Goal: Book appointment/travel/reservation

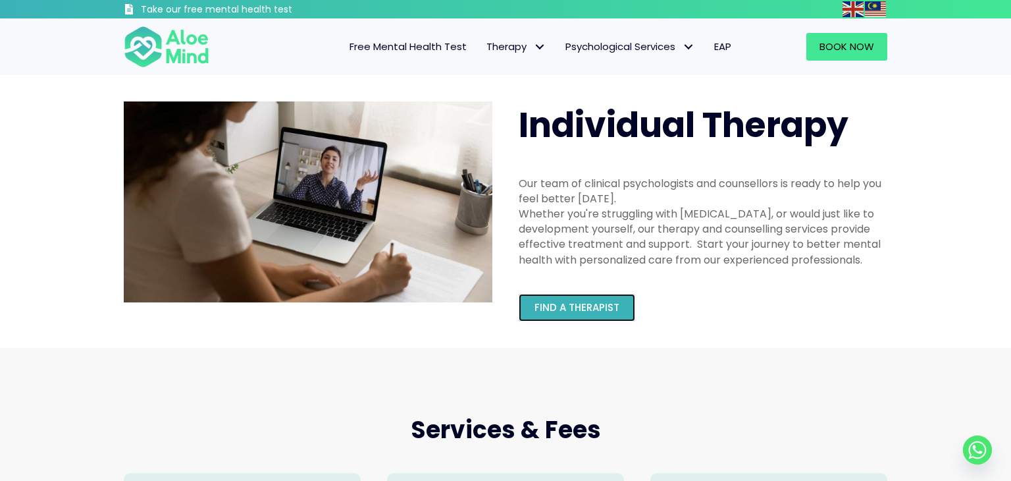
click at [587, 300] on span "Find a therapist" at bounding box center [577, 307] width 85 height 14
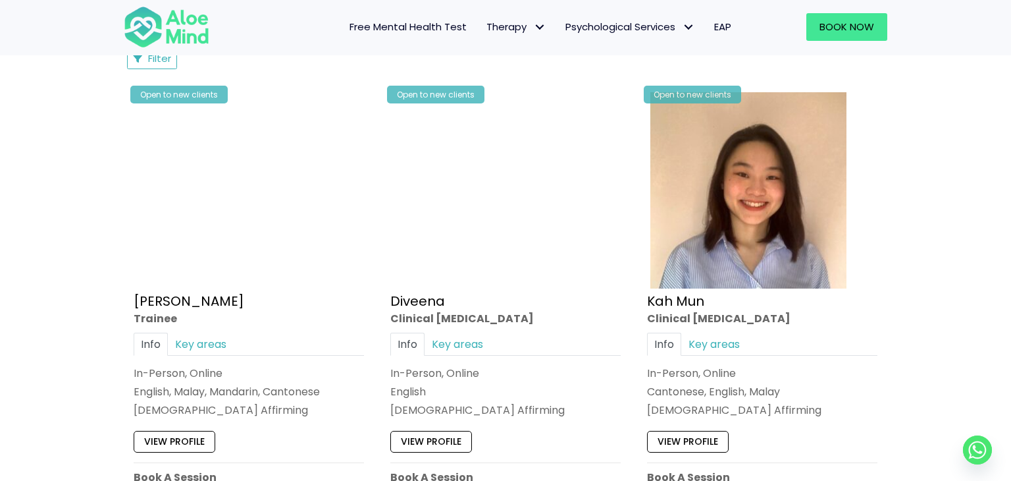
scroll to position [655, 0]
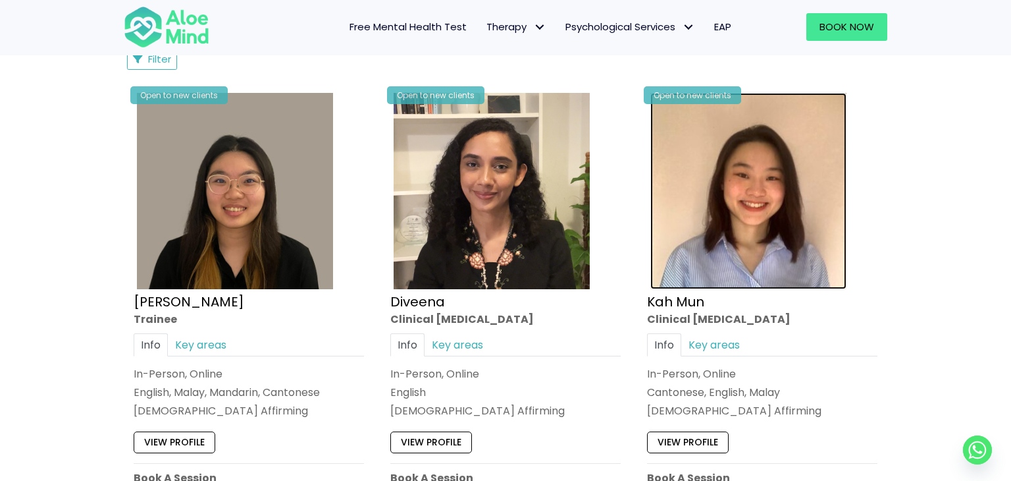
click at [729, 219] on img at bounding box center [748, 191] width 196 height 196
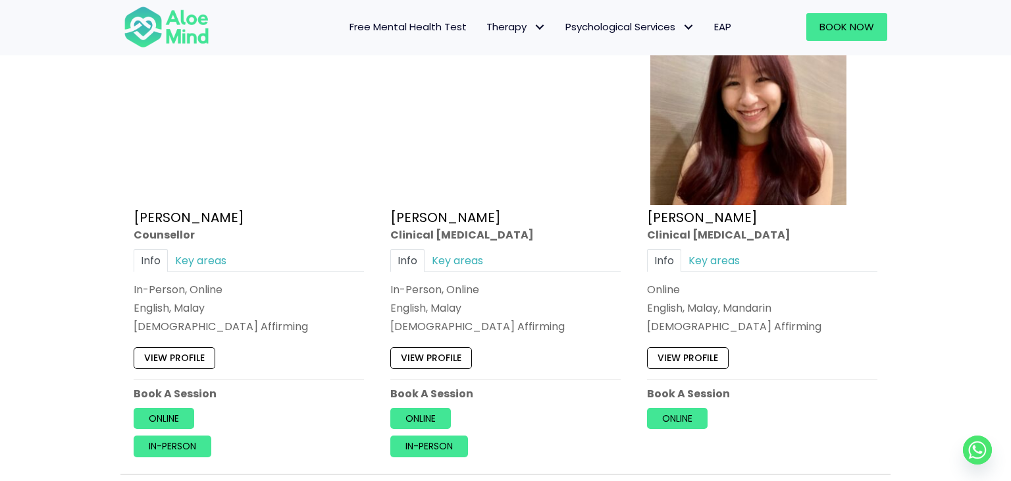
scroll to position [1646, 0]
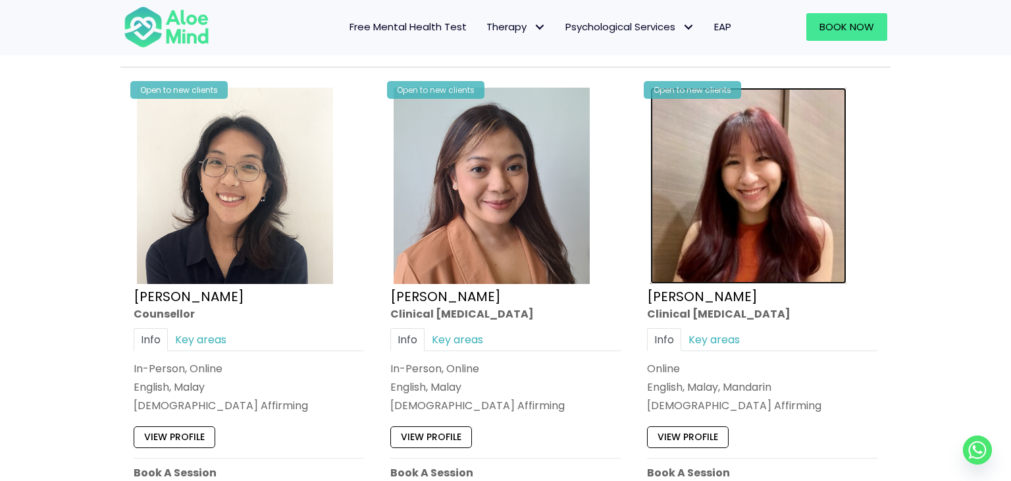
click at [780, 194] on img at bounding box center [748, 186] width 196 height 196
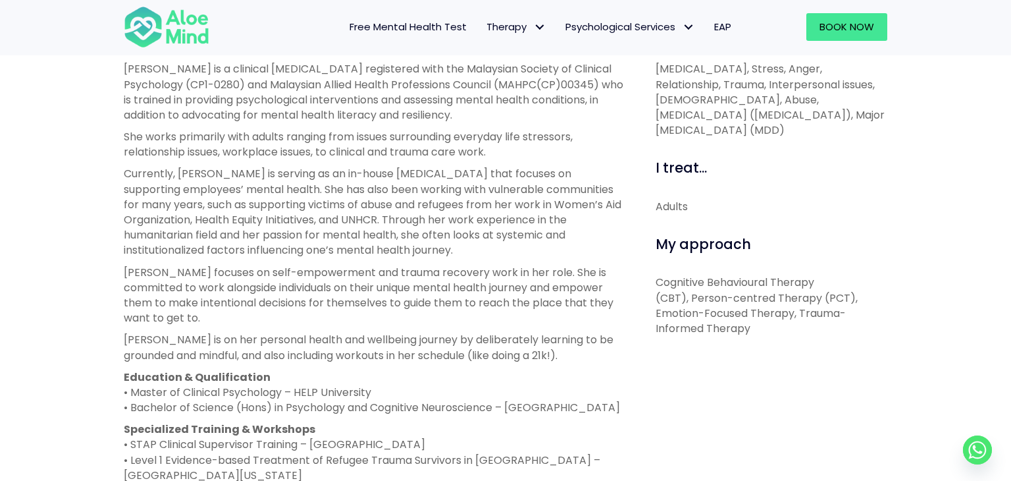
scroll to position [716, 0]
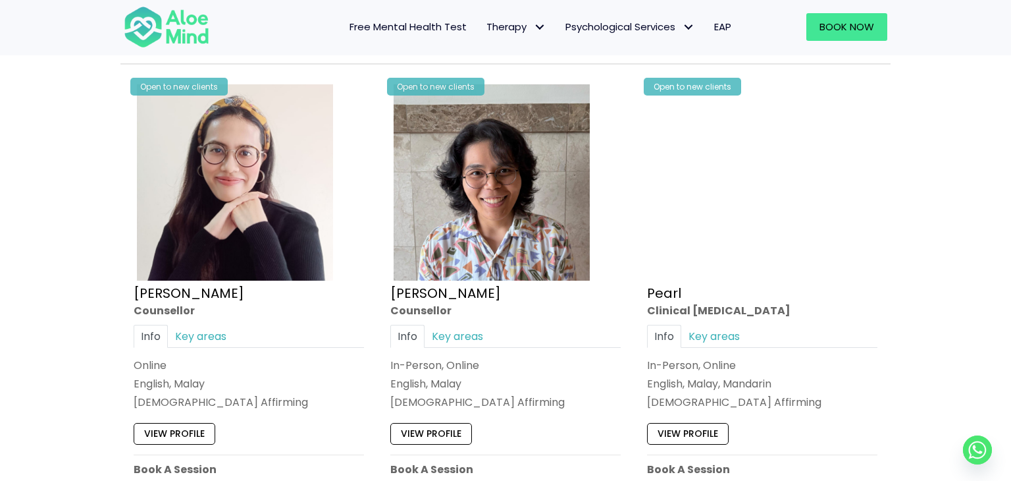
scroll to position [2644, 0]
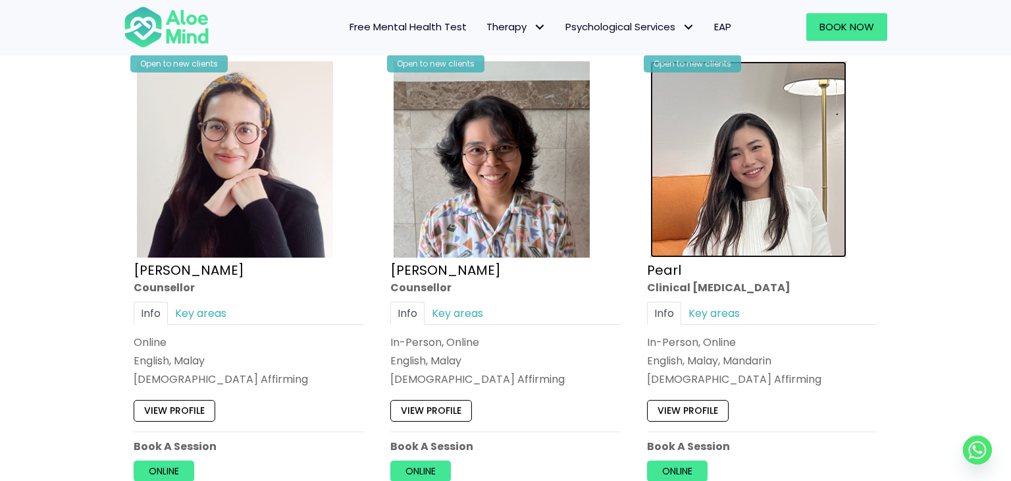
click at [719, 196] on img at bounding box center [748, 159] width 196 height 196
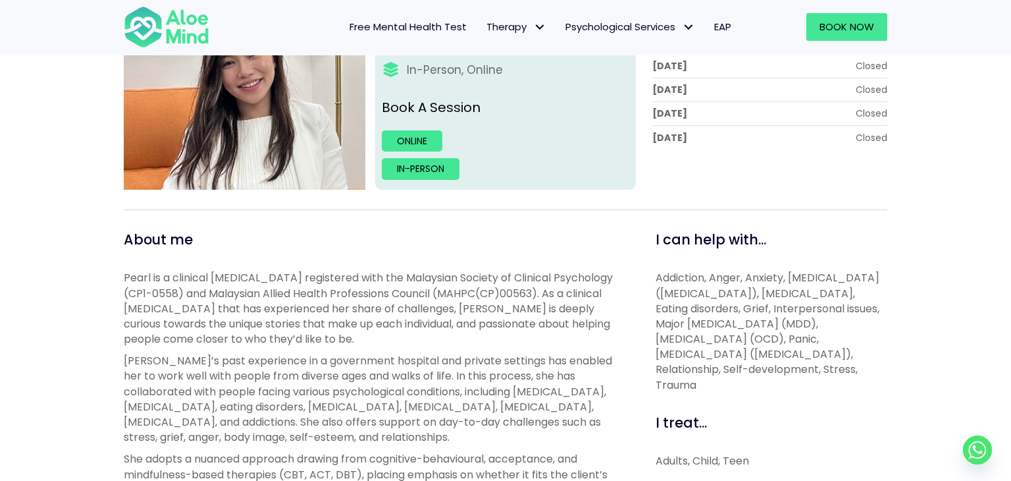
scroll to position [168, 0]
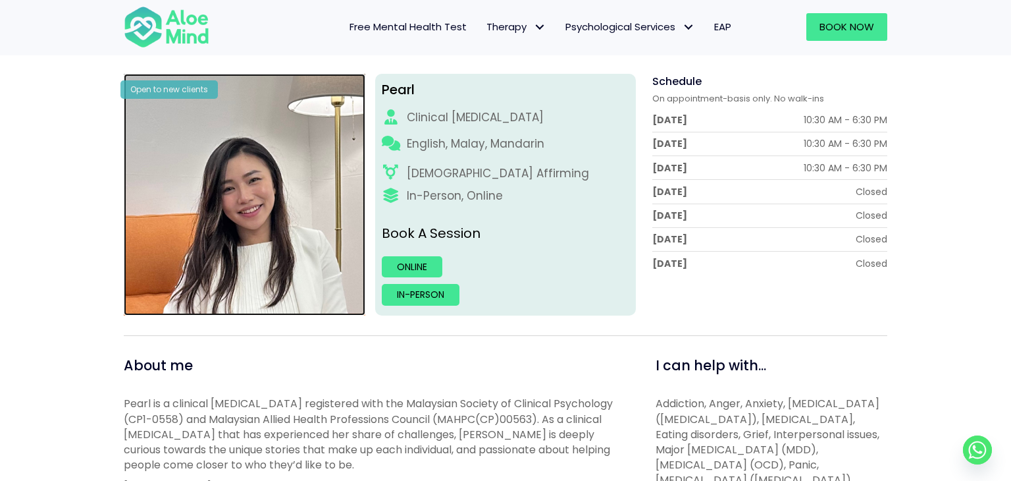
click at [249, 254] on img at bounding box center [245, 195] width 242 height 242
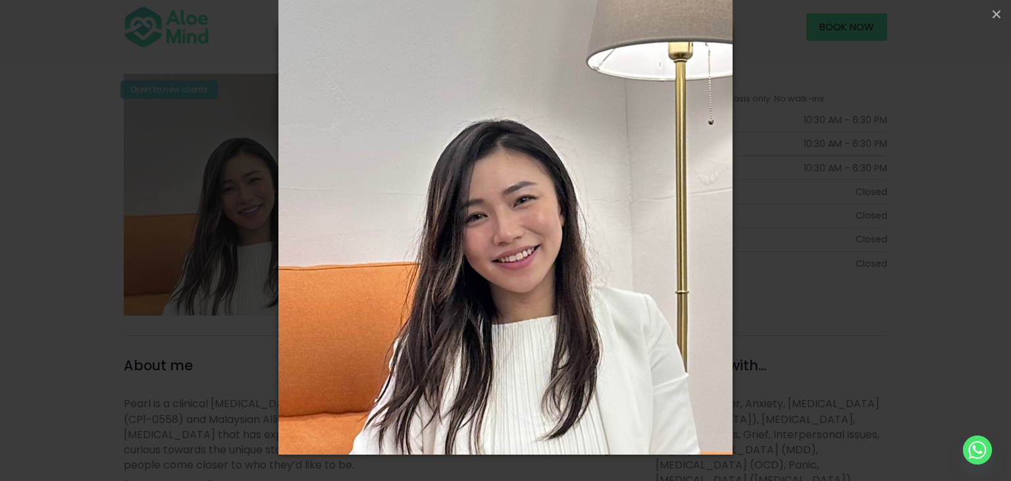
click at [101, 240] on div "Loading..." at bounding box center [505, 240] width 1011 height 481
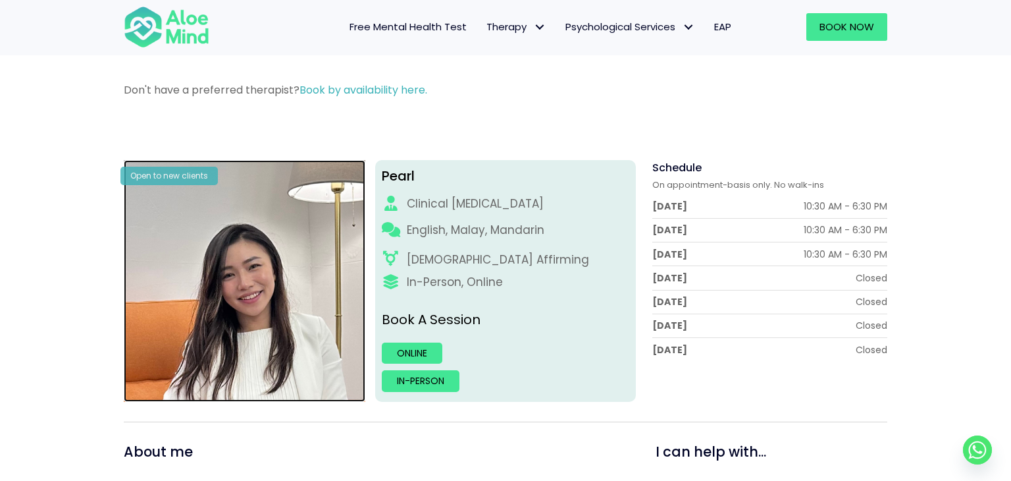
scroll to position [74, 0]
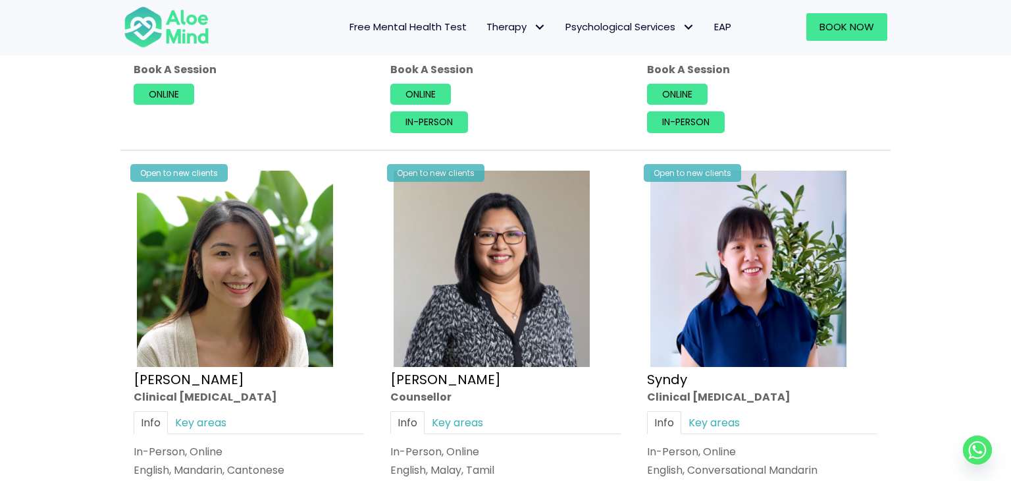
scroll to position [3107, 0]
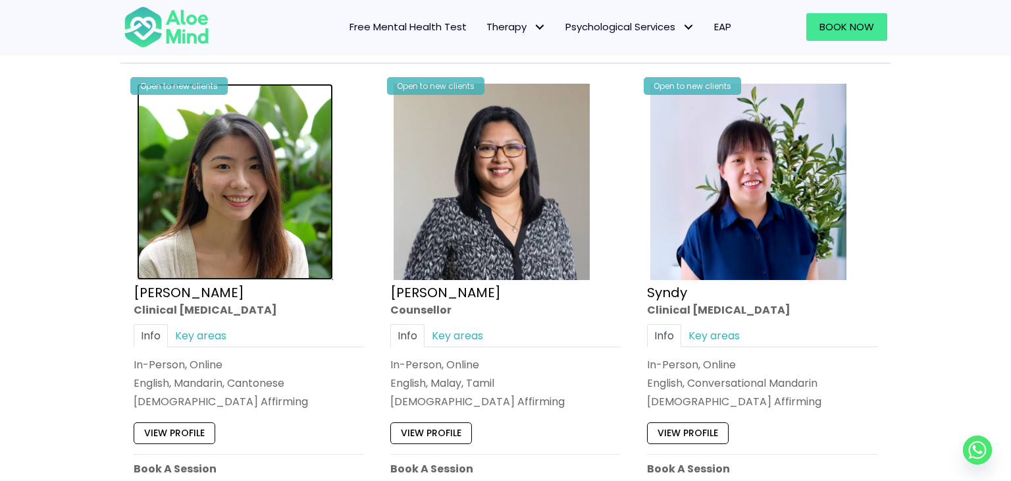
click at [203, 206] on img at bounding box center [235, 182] width 196 height 196
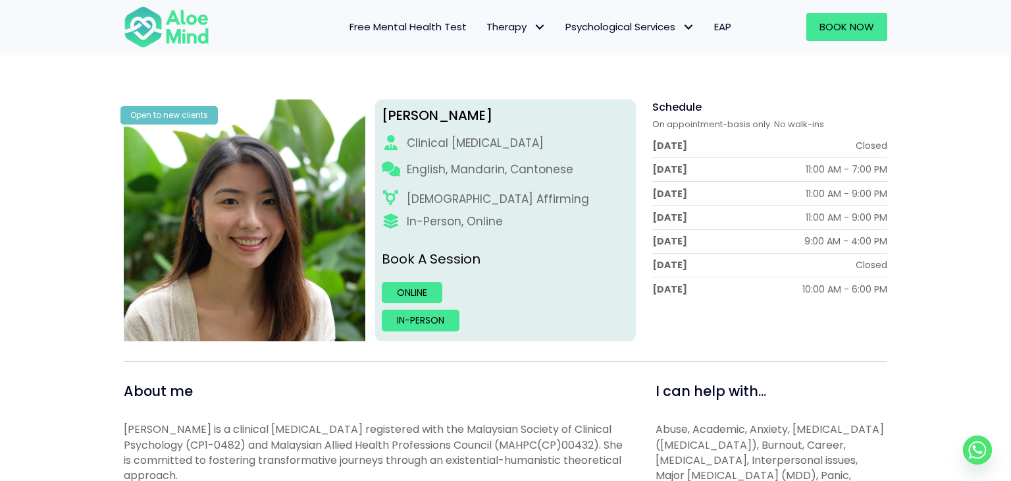
scroll to position [144, 0]
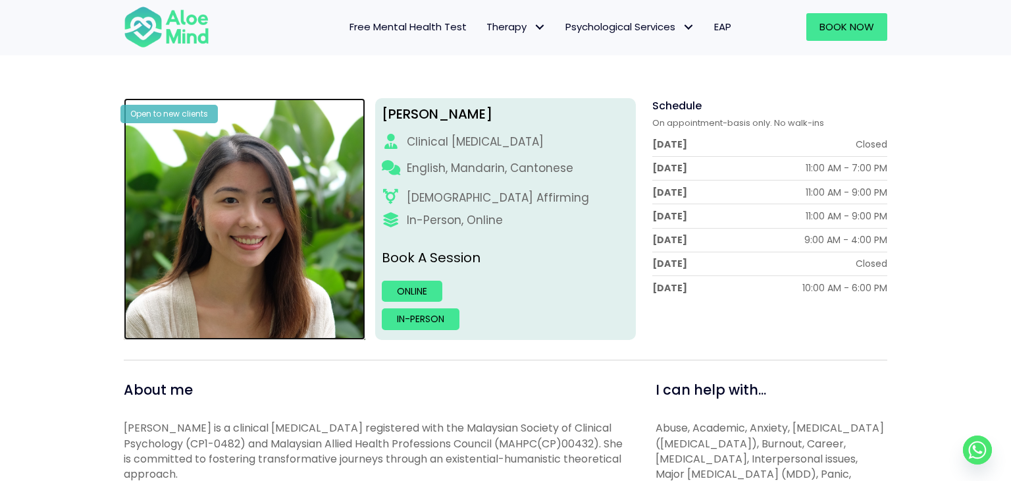
click at [217, 261] on img at bounding box center [245, 219] width 242 height 242
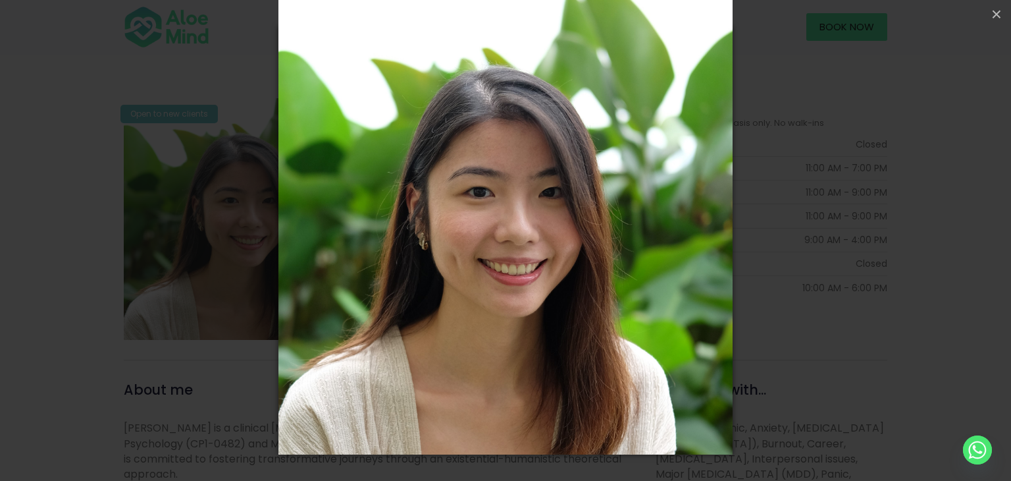
click at [132, 268] on div "Loading..." at bounding box center [505, 240] width 1011 height 481
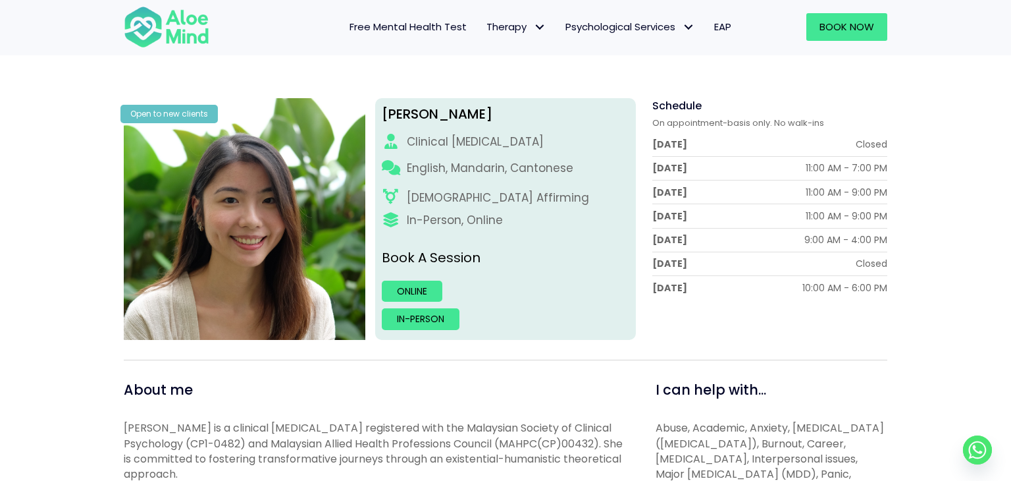
click at [403, 116] on div "Peggy" at bounding box center [506, 114] width 248 height 19
copy div "Peggy"
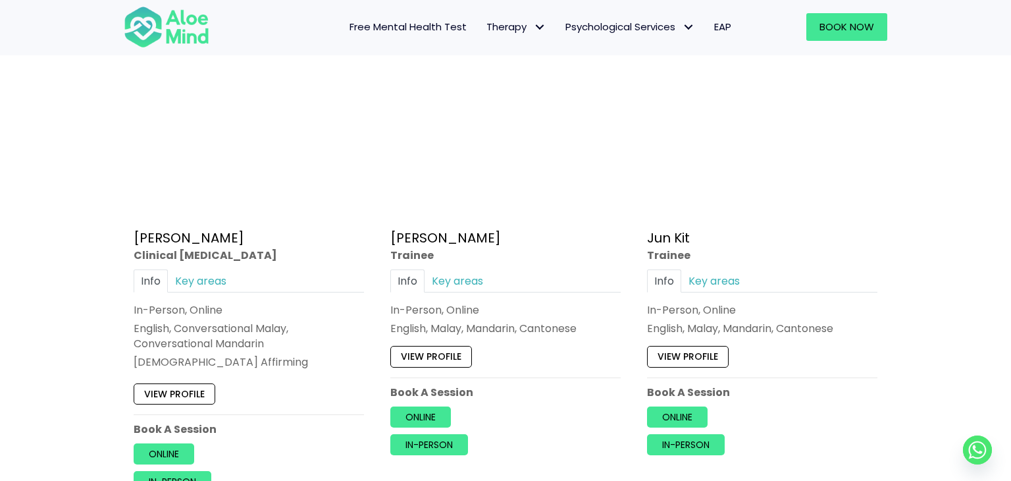
scroll to position [4516, 0]
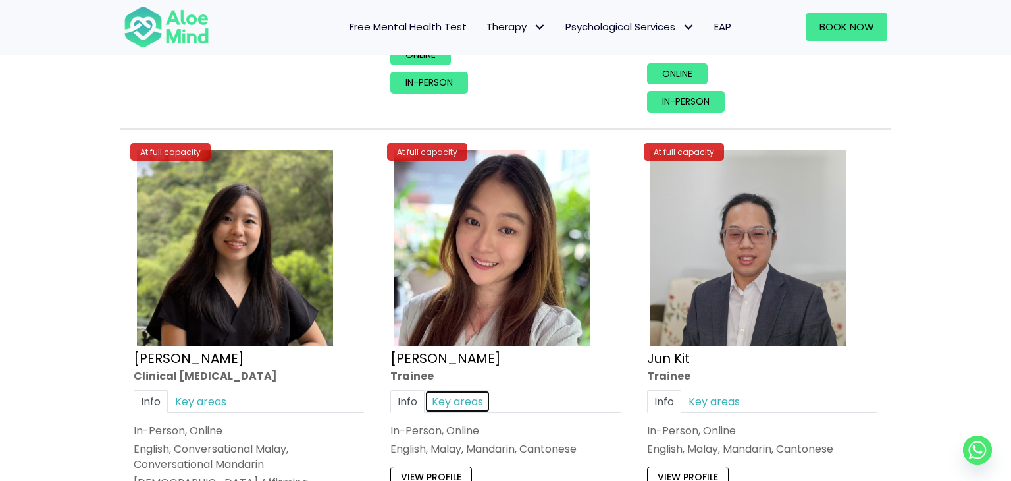
click at [454, 396] on link "Key areas" at bounding box center [458, 401] width 66 height 23
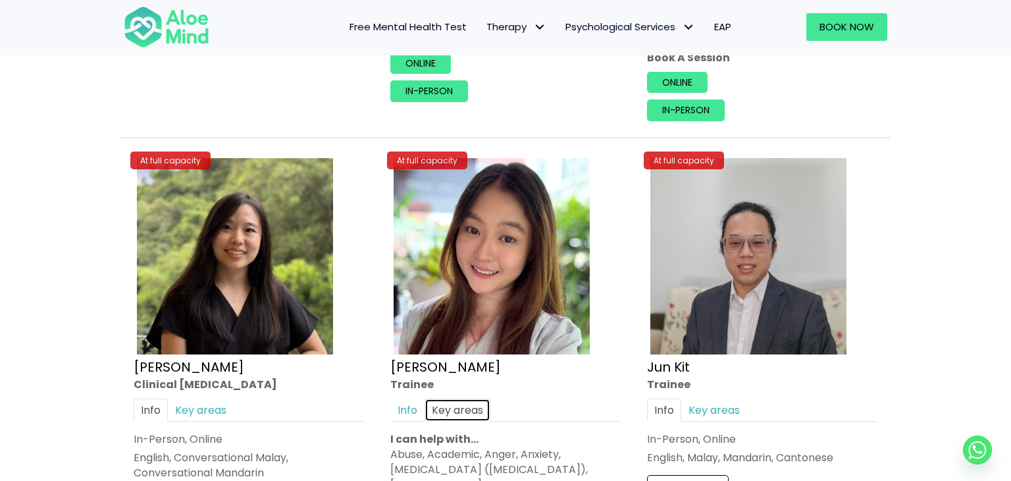
scroll to position [4481, 0]
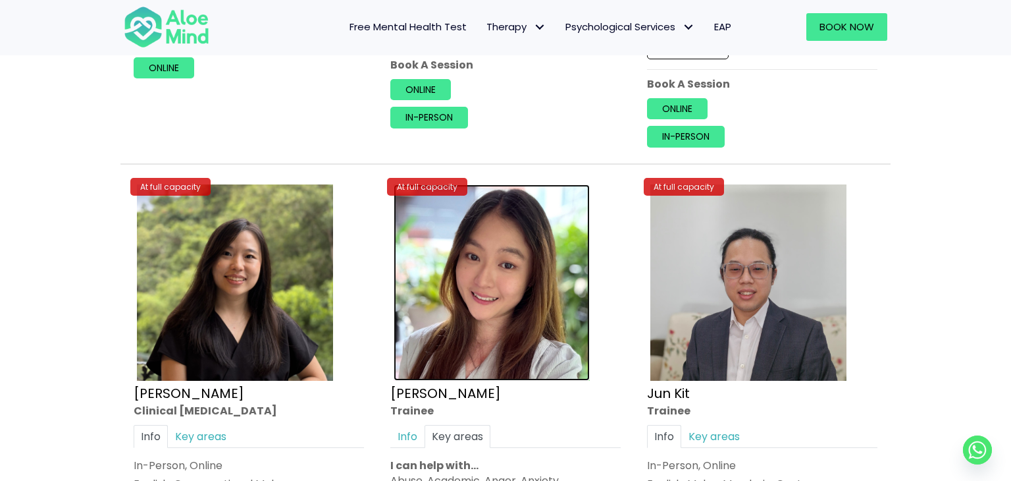
click at [502, 292] on img at bounding box center [492, 282] width 196 height 196
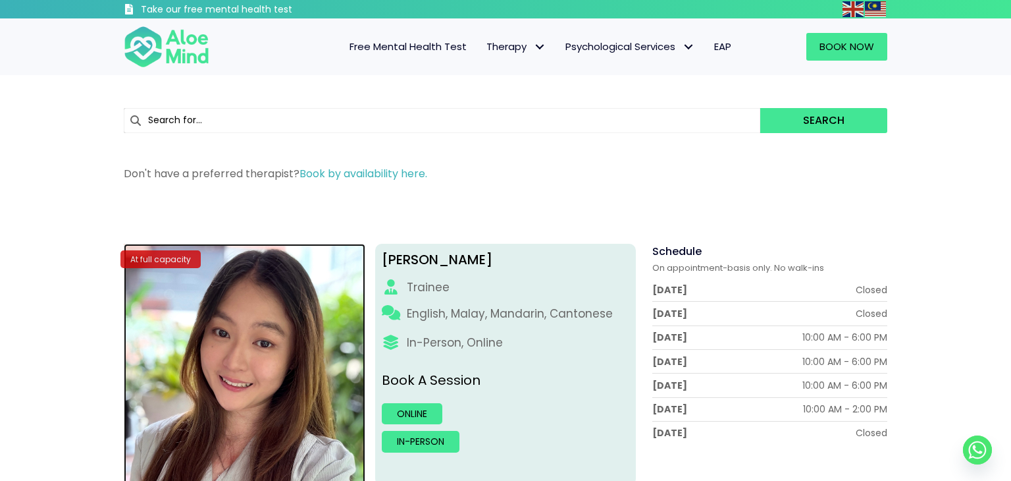
click at [276, 371] on img at bounding box center [245, 365] width 242 height 242
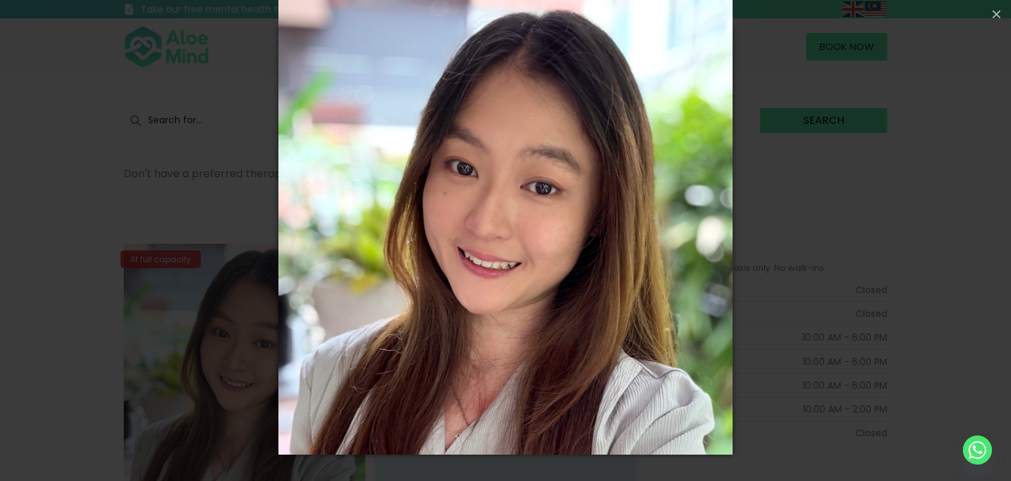
click at [123, 231] on div "Loading..." at bounding box center [505, 240] width 1011 height 481
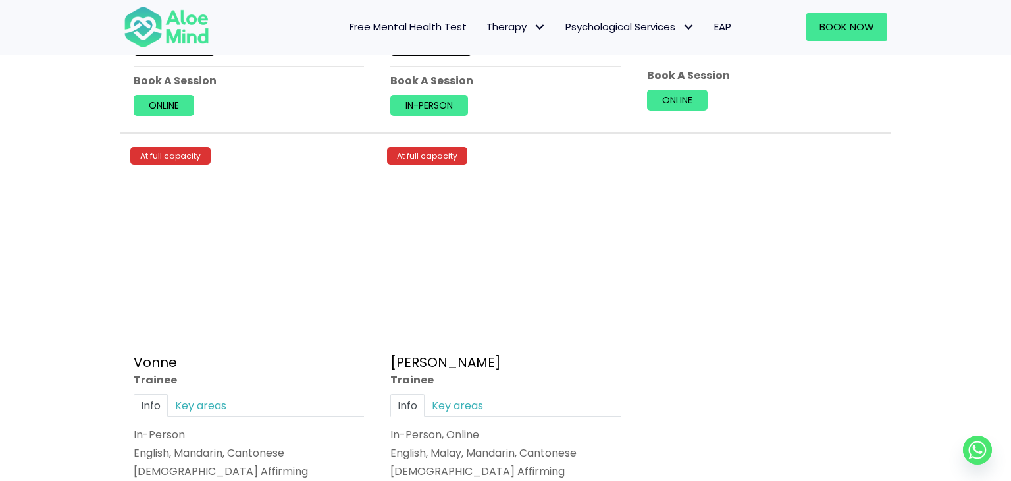
scroll to position [5535, 0]
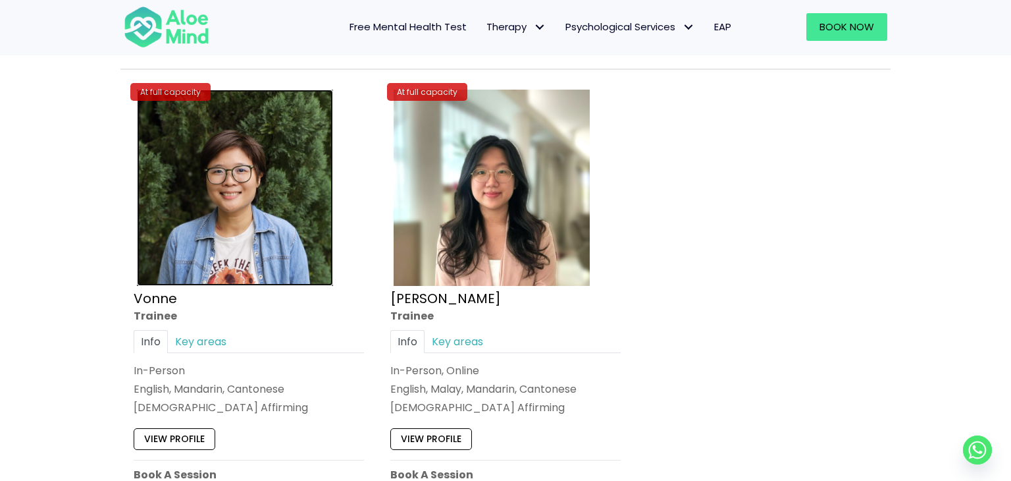
click at [190, 219] on img at bounding box center [235, 188] width 196 height 196
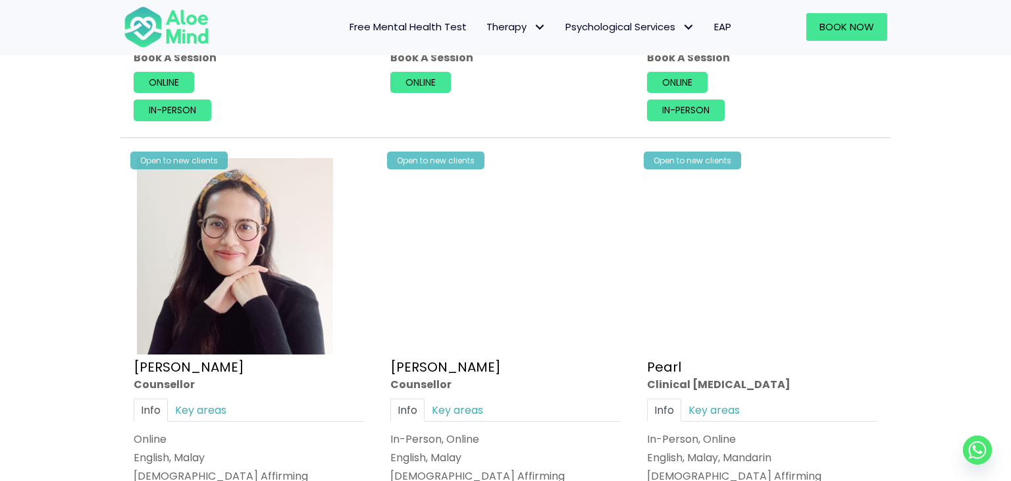
scroll to position [2546, 0]
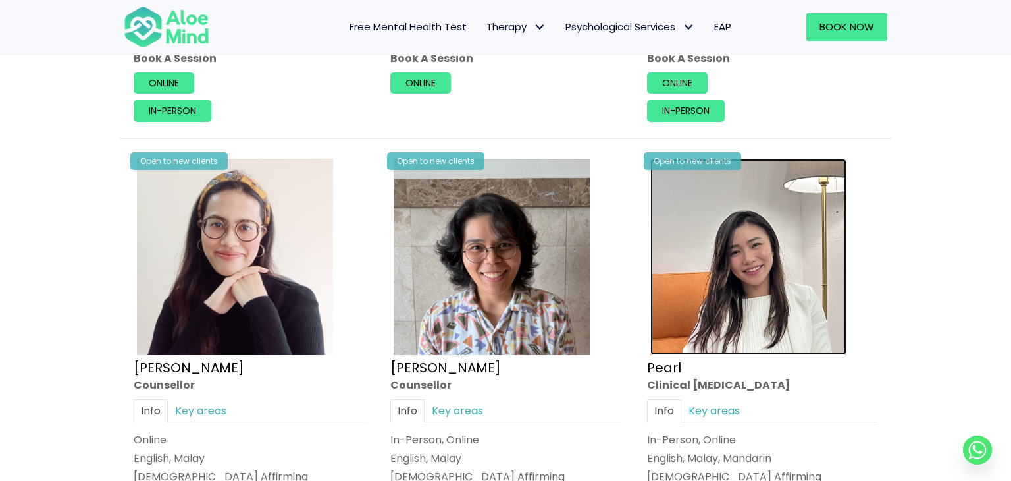
click at [774, 265] on img at bounding box center [748, 257] width 196 height 196
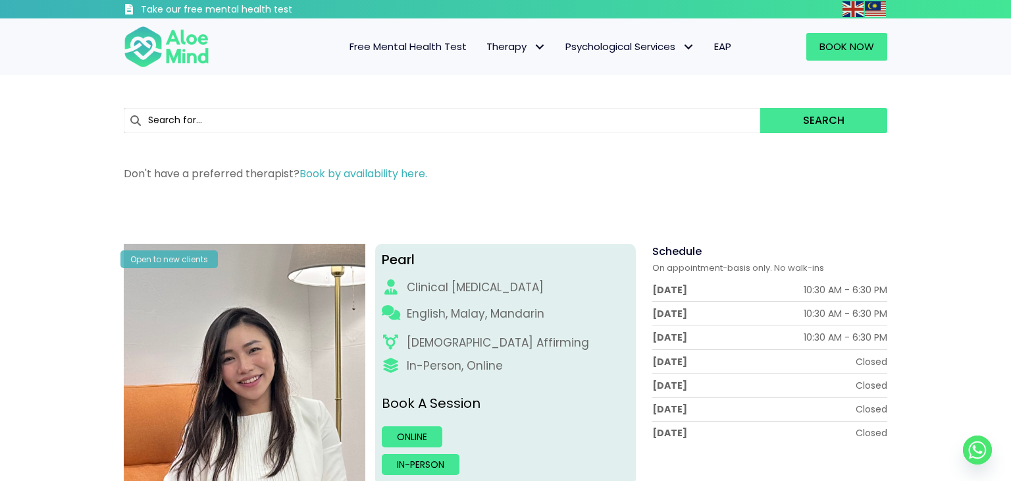
scroll to position [93, 0]
